Goal: Use online tool/utility: Utilize a website feature to perform a specific function

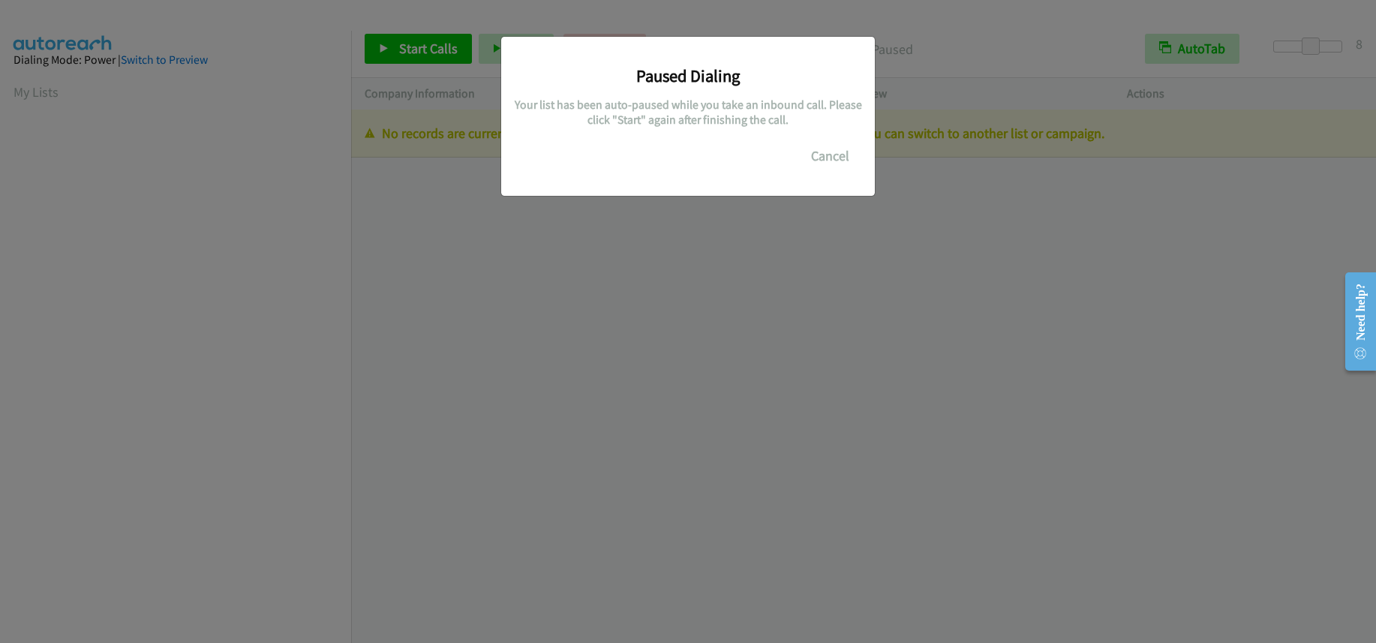
scroll to position [199, 0]
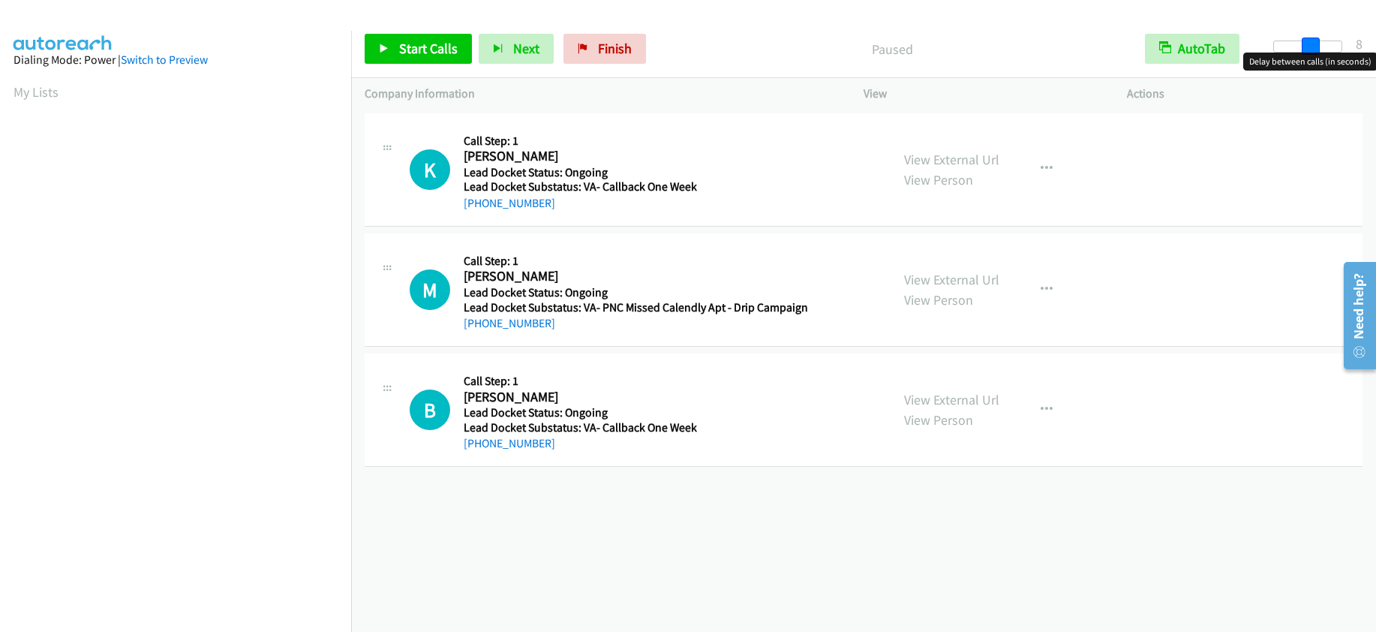
drag, startPoint x: 1276, startPoint y: 44, endPoint x: 1311, endPoint y: 41, distance: 34.6
click at [1311, 41] on span at bounding box center [1311, 47] width 18 height 18
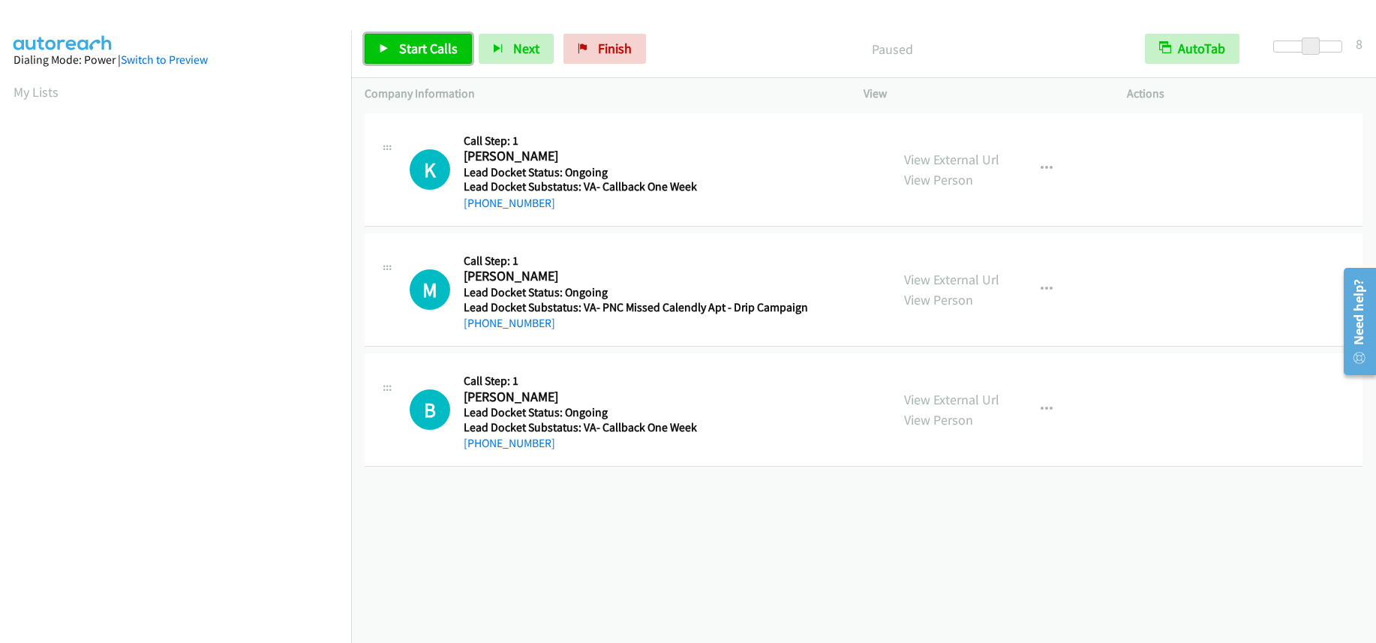
click at [398, 41] on link "Start Calls" at bounding box center [418, 49] width 107 height 30
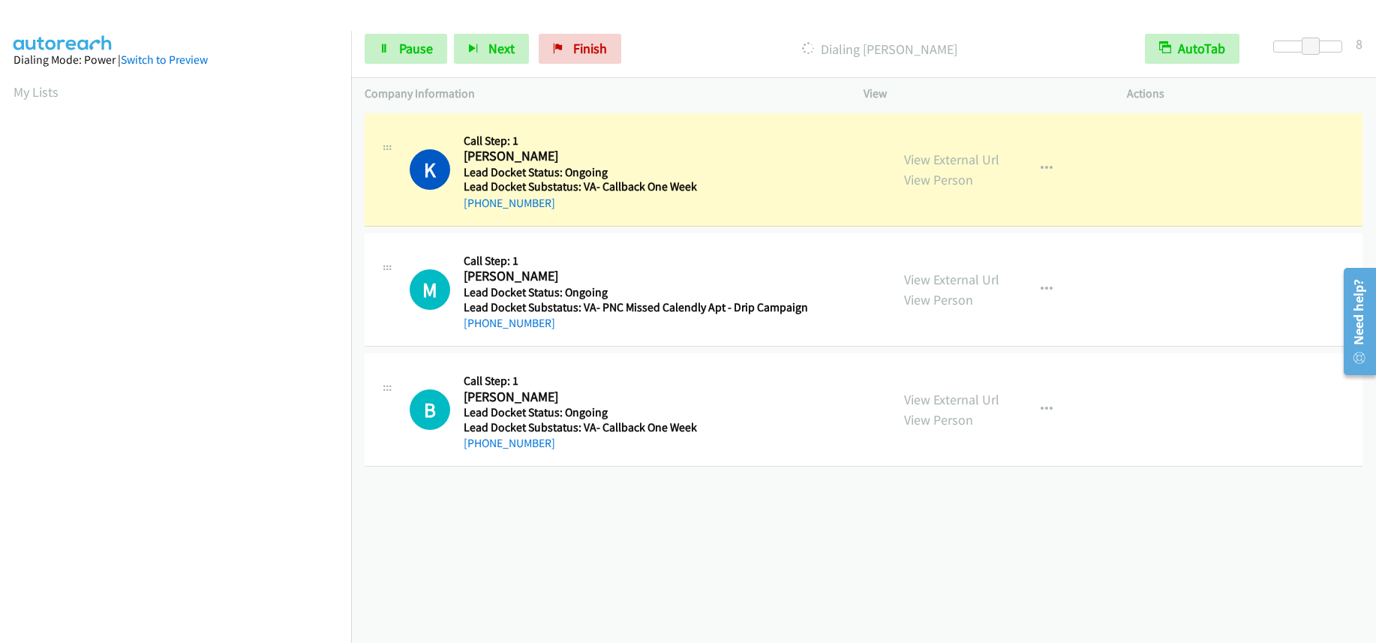
scroll to position [198, 0]
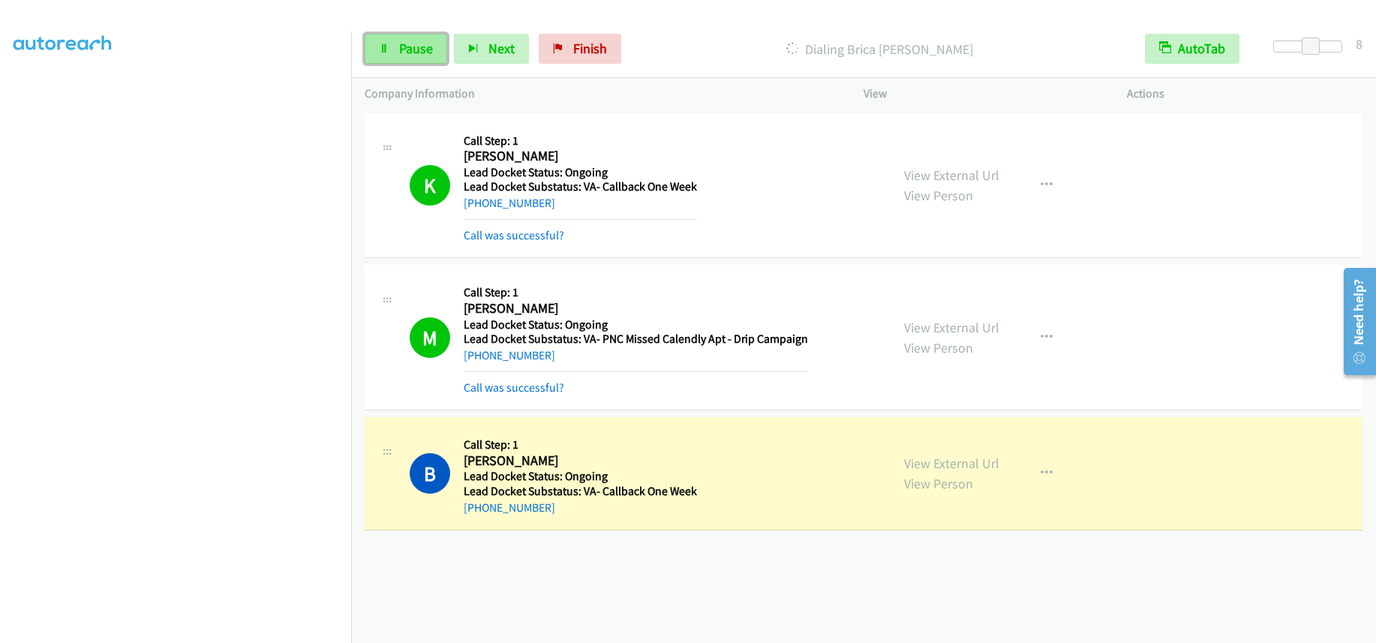
click at [401, 58] on link "Pause" at bounding box center [406, 49] width 83 height 30
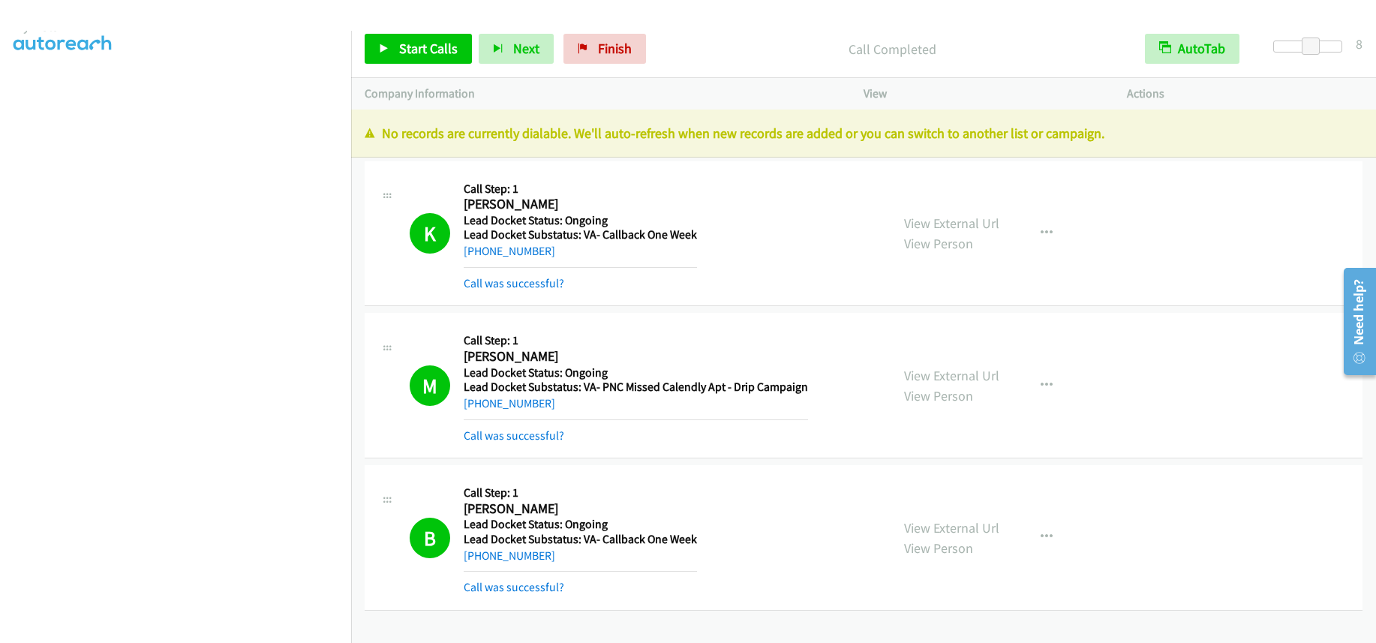
scroll to position [0, 0]
drag, startPoint x: 598, startPoint y: 53, endPoint x: 755, endPoint y: 52, distance: 156.8
click at [598, 53] on span "Finish" at bounding box center [615, 48] width 34 height 17
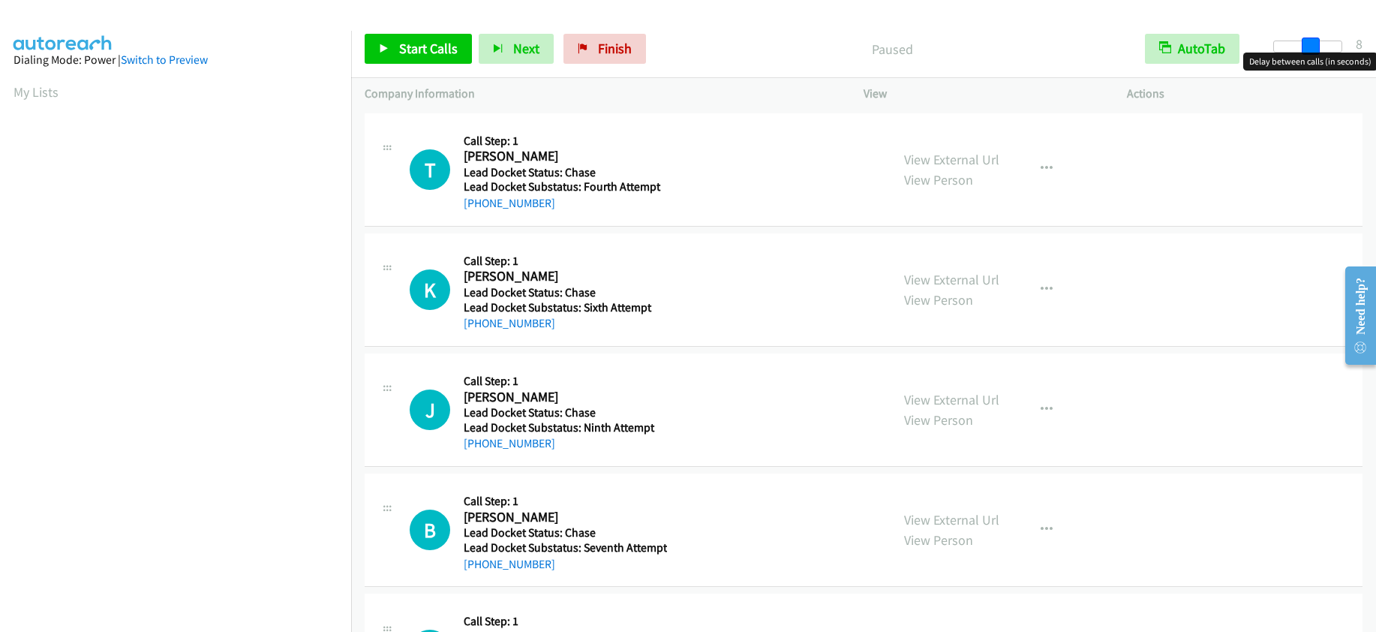
drag, startPoint x: 1267, startPoint y: 45, endPoint x: 1303, endPoint y: 50, distance: 36.3
click at [1303, 50] on span at bounding box center [1311, 47] width 18 height 18
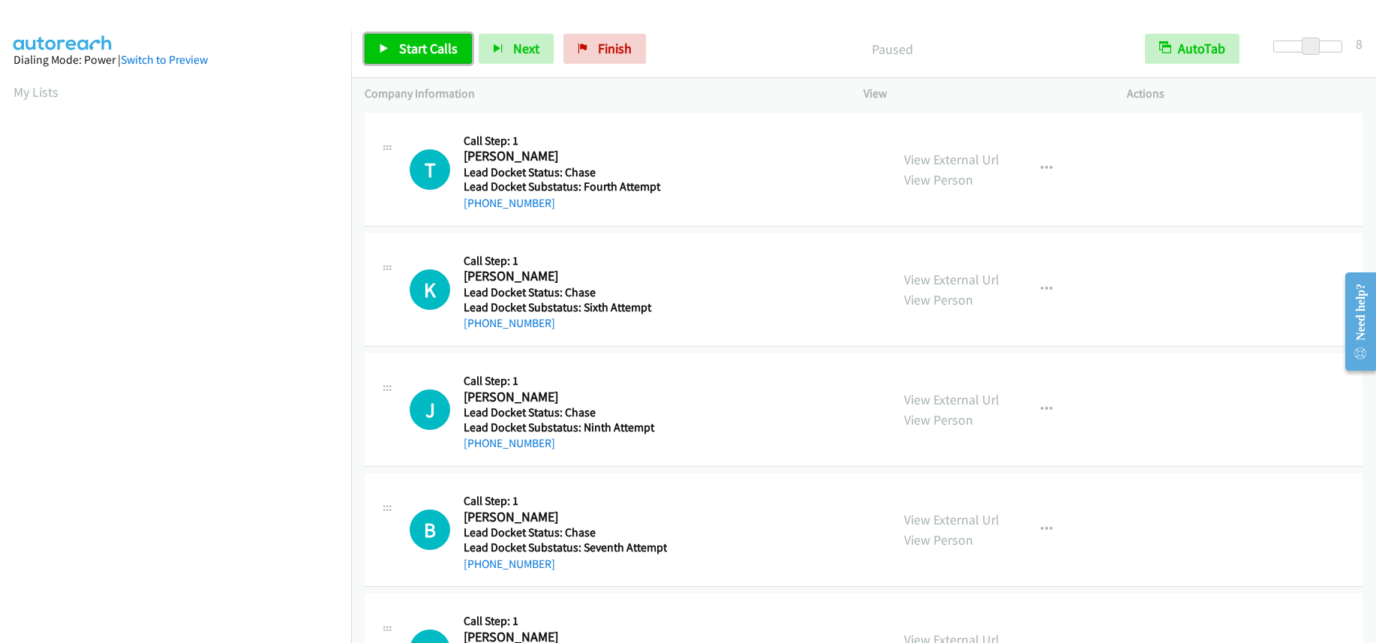
click at [437, 47] on span "Start Calls" at bounding box center [428, 48] width 59 height 17
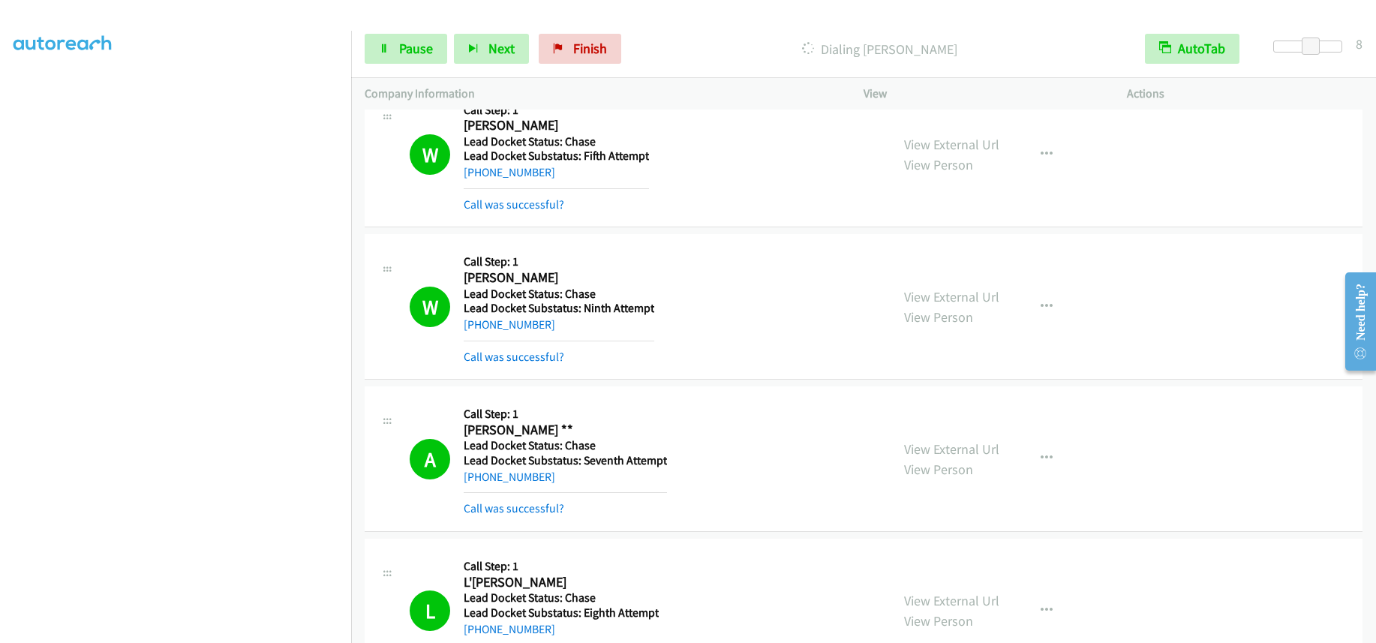
scroll to position [2776, 0]
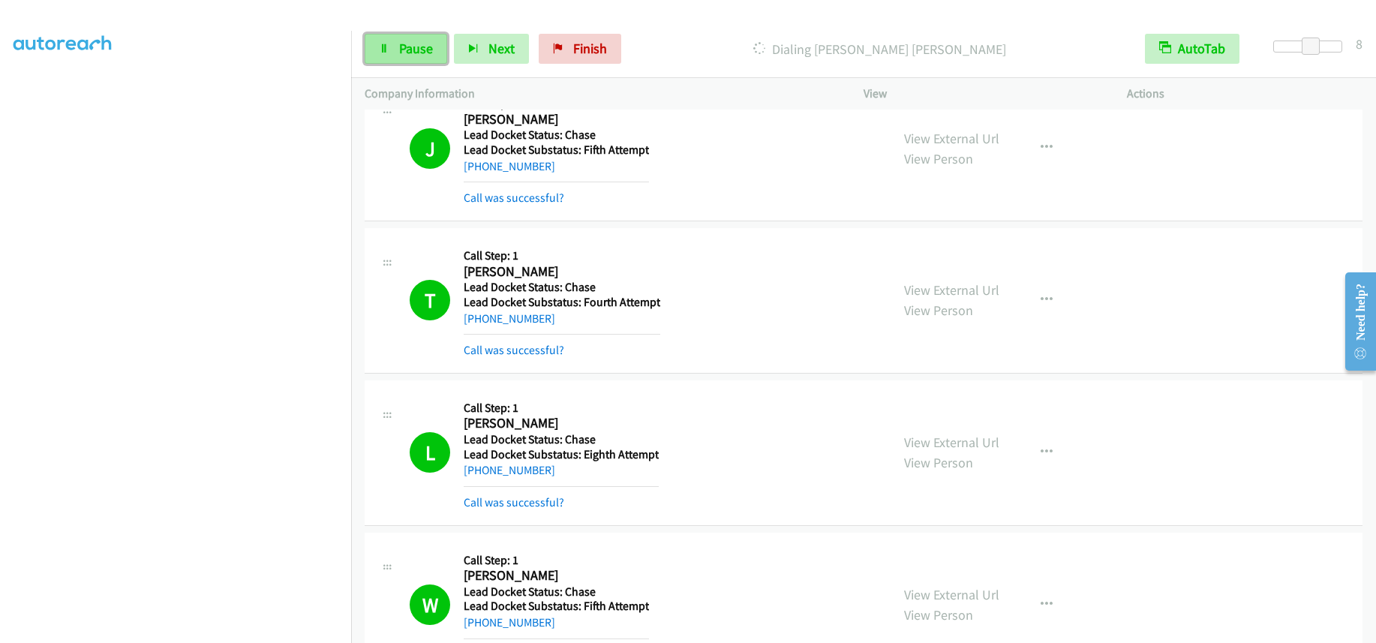
click at [401, 44] on span "Pause" at bounding box center [416, 48] width 34 height 17
